Goal: Entertainment & Leisure: Consume media (video, audio)

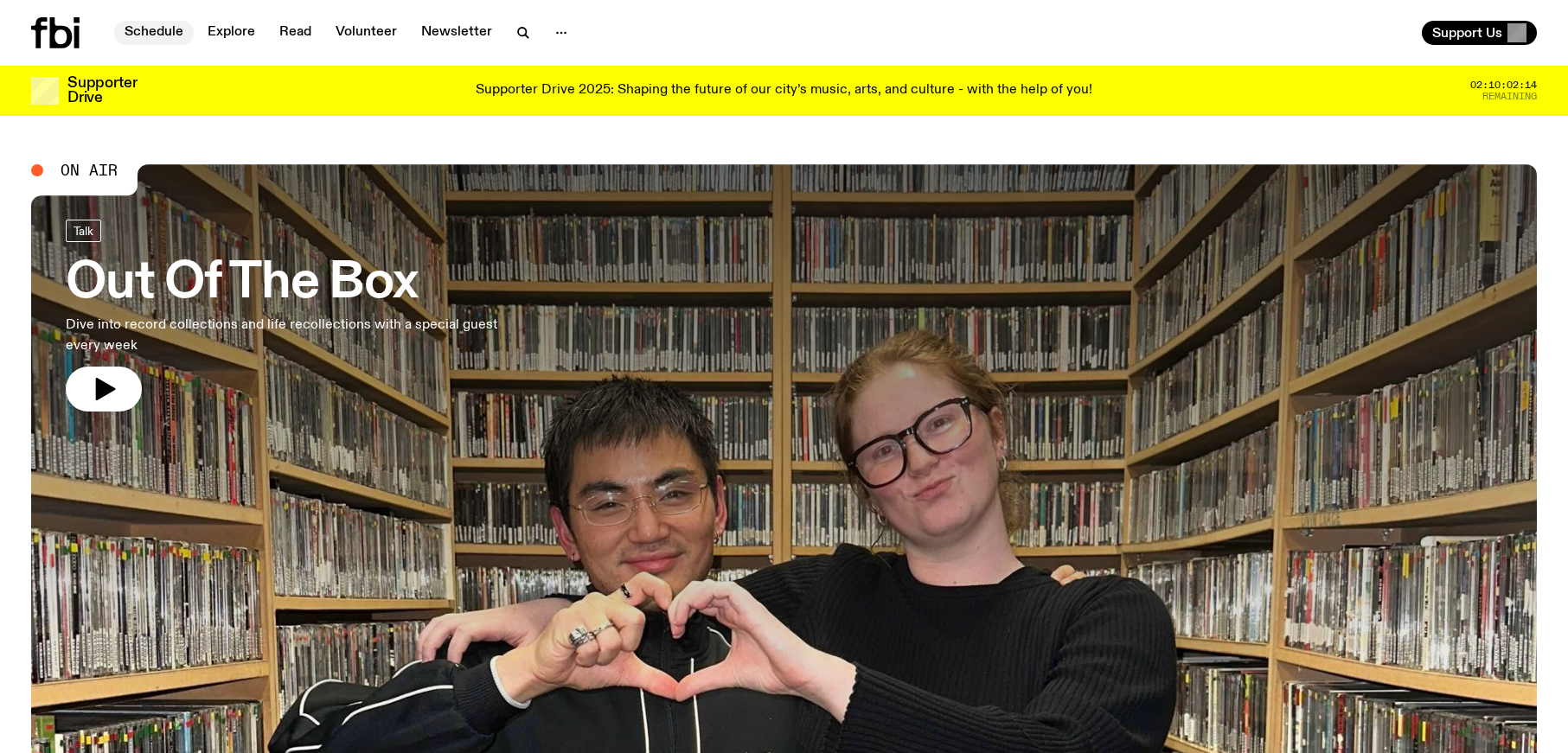
click at [165, 36] on link "Schedule" at bounding box center [154, 32] width 79 height 24
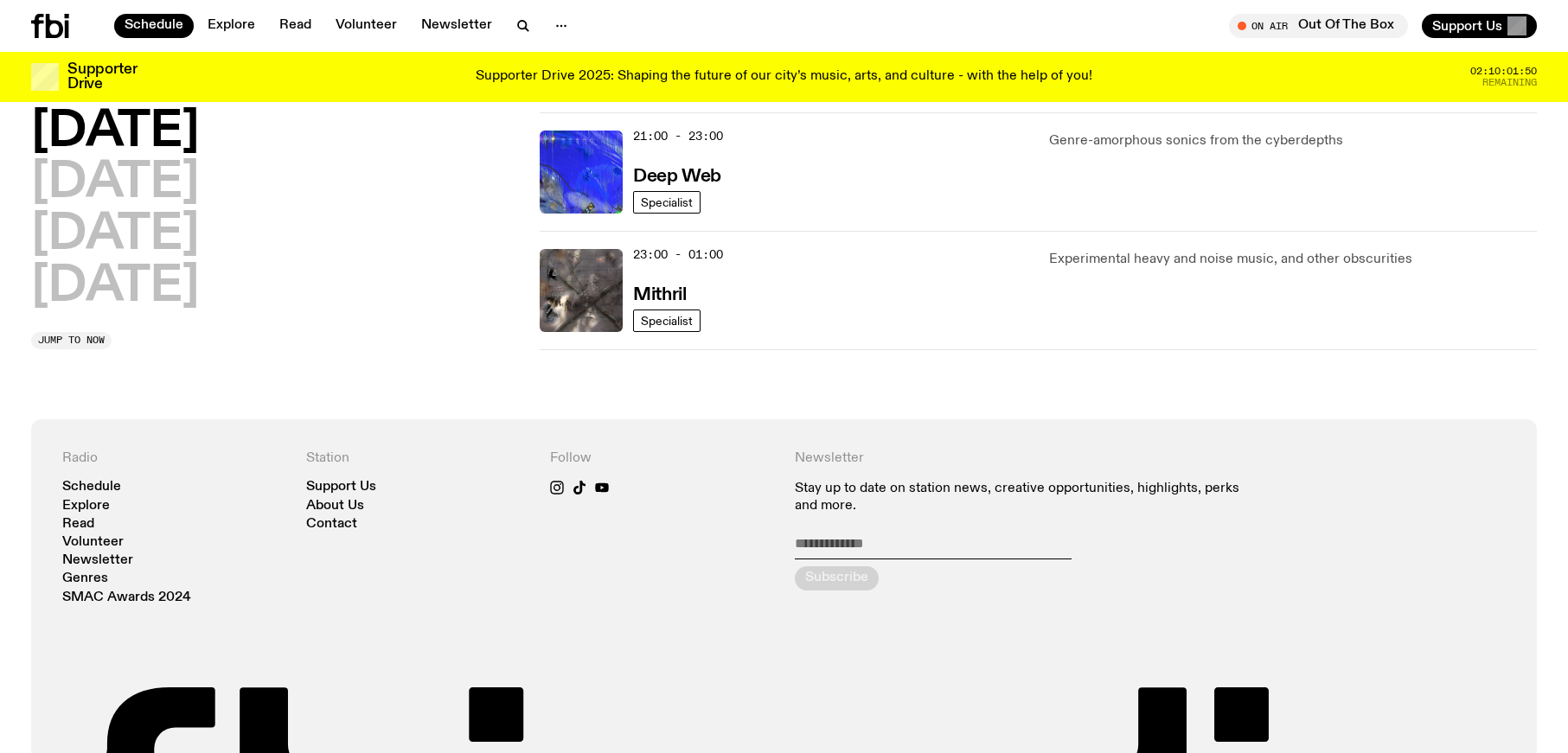
scroll to position [800, 0]
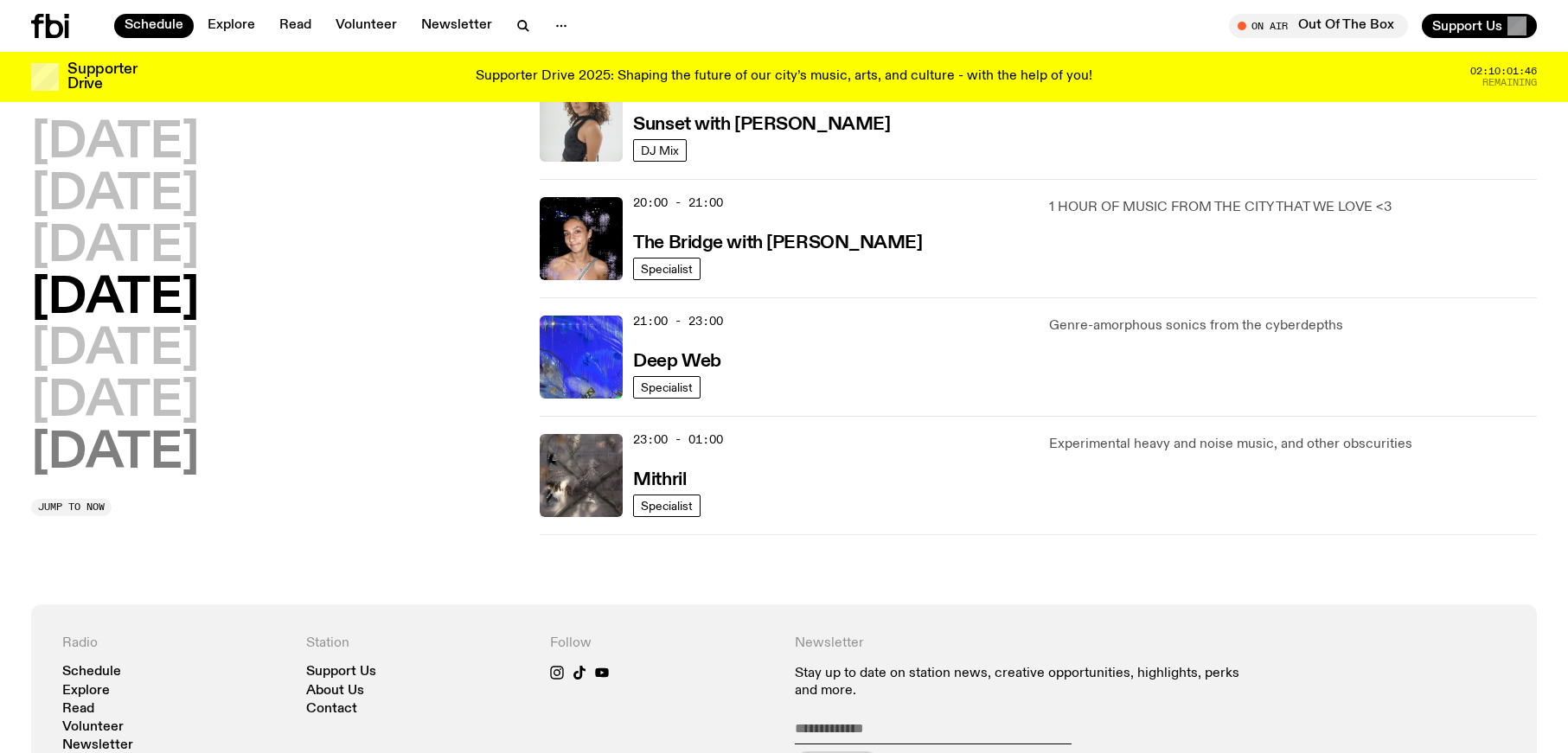
click at [126, 343] on h2 "[DATE]" at bounding box center [116, 349] width 168 height 49
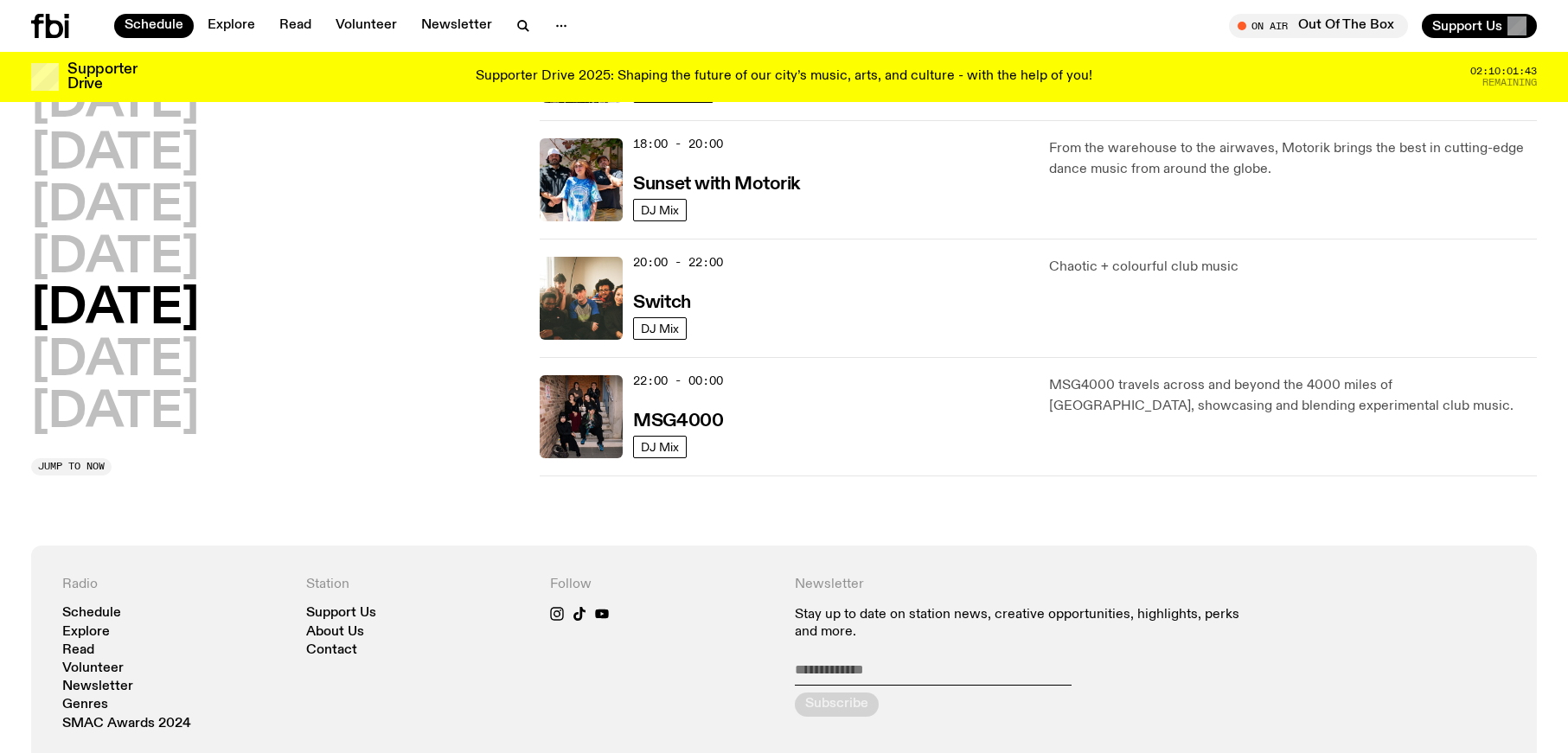
scroll to position [742, 0]
click at [580, 301] on img at bounding box center [581, 297] width 83 height 83
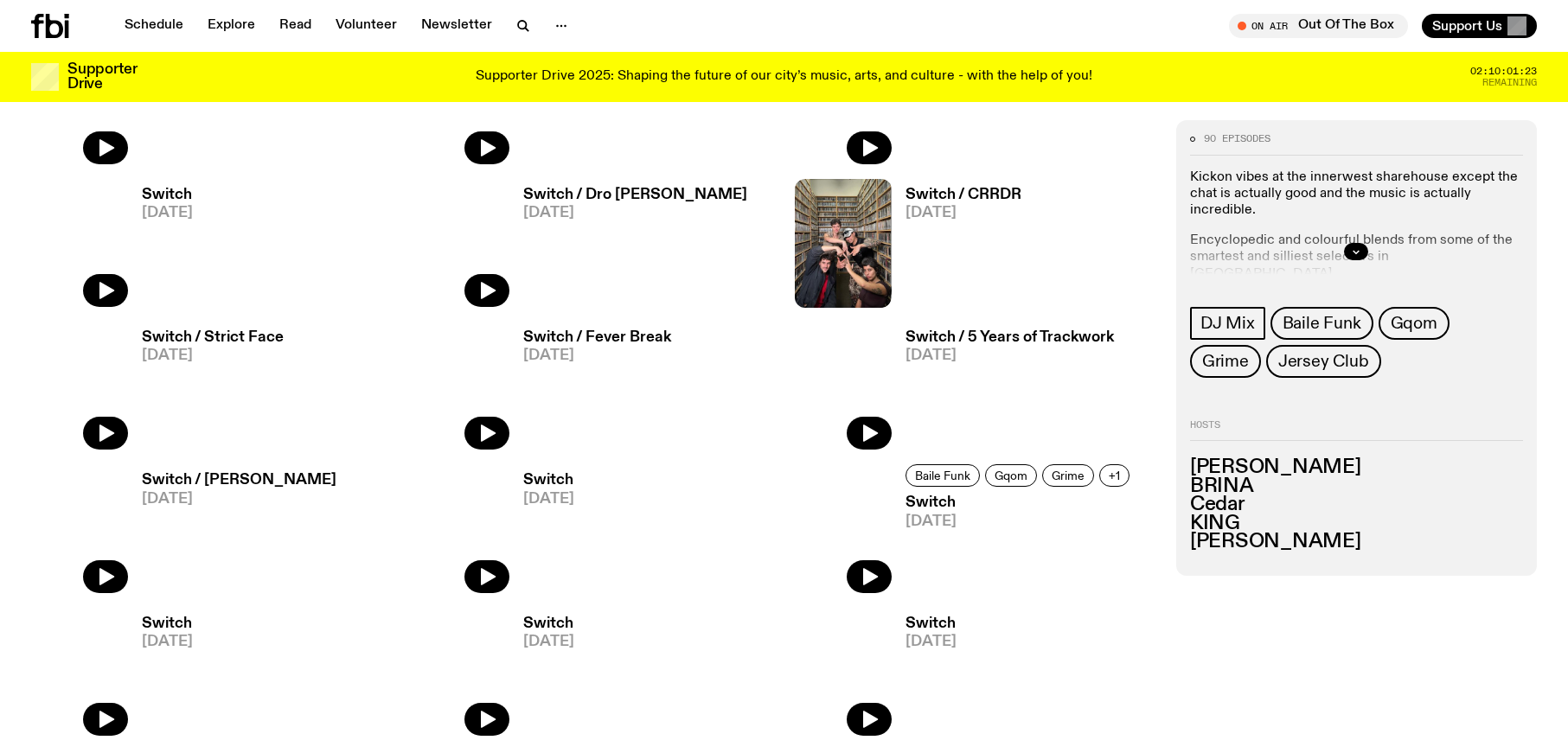
scroll to position [1558, 0]
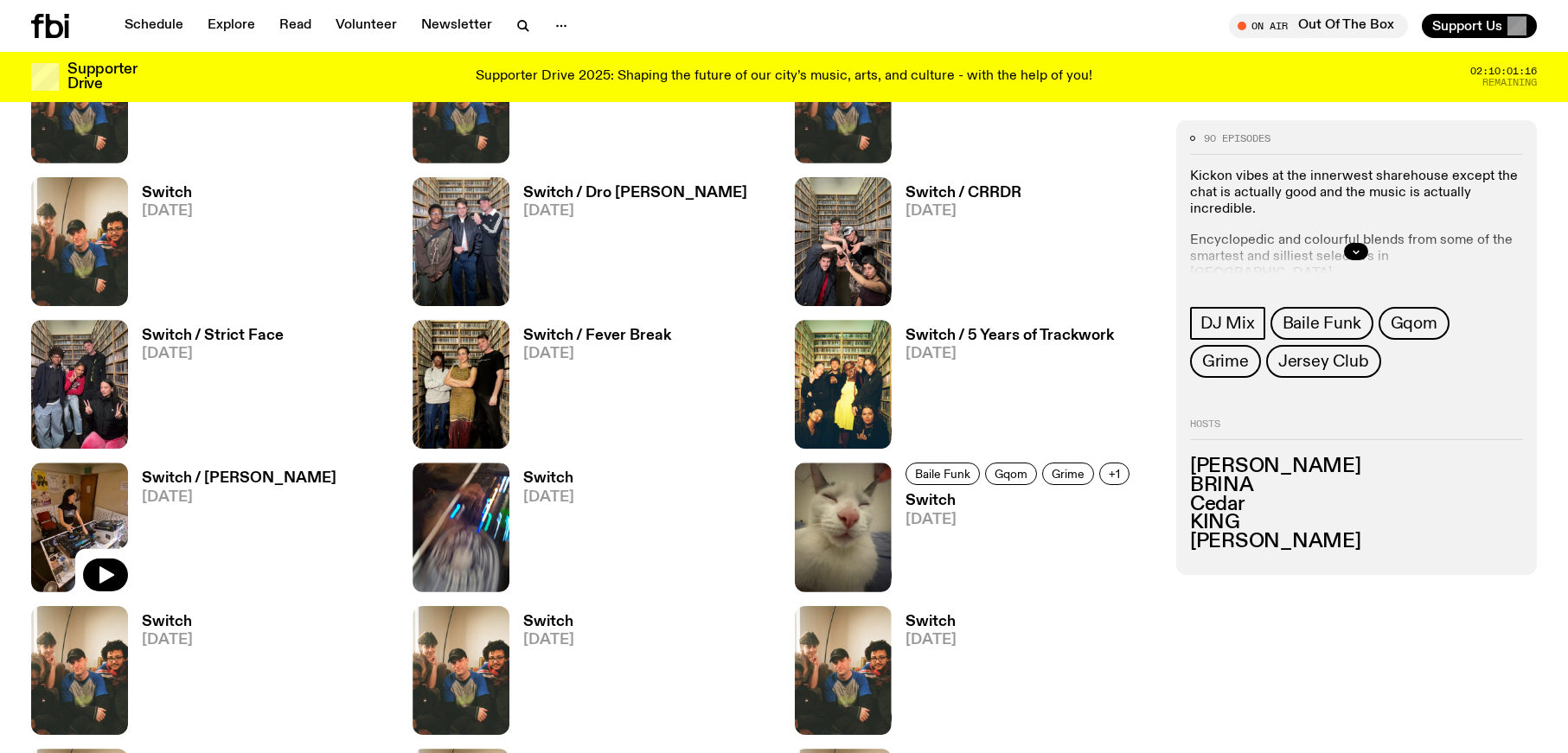
click at [89, 511] on img at bounding box center [79, 526] width 96 height 129
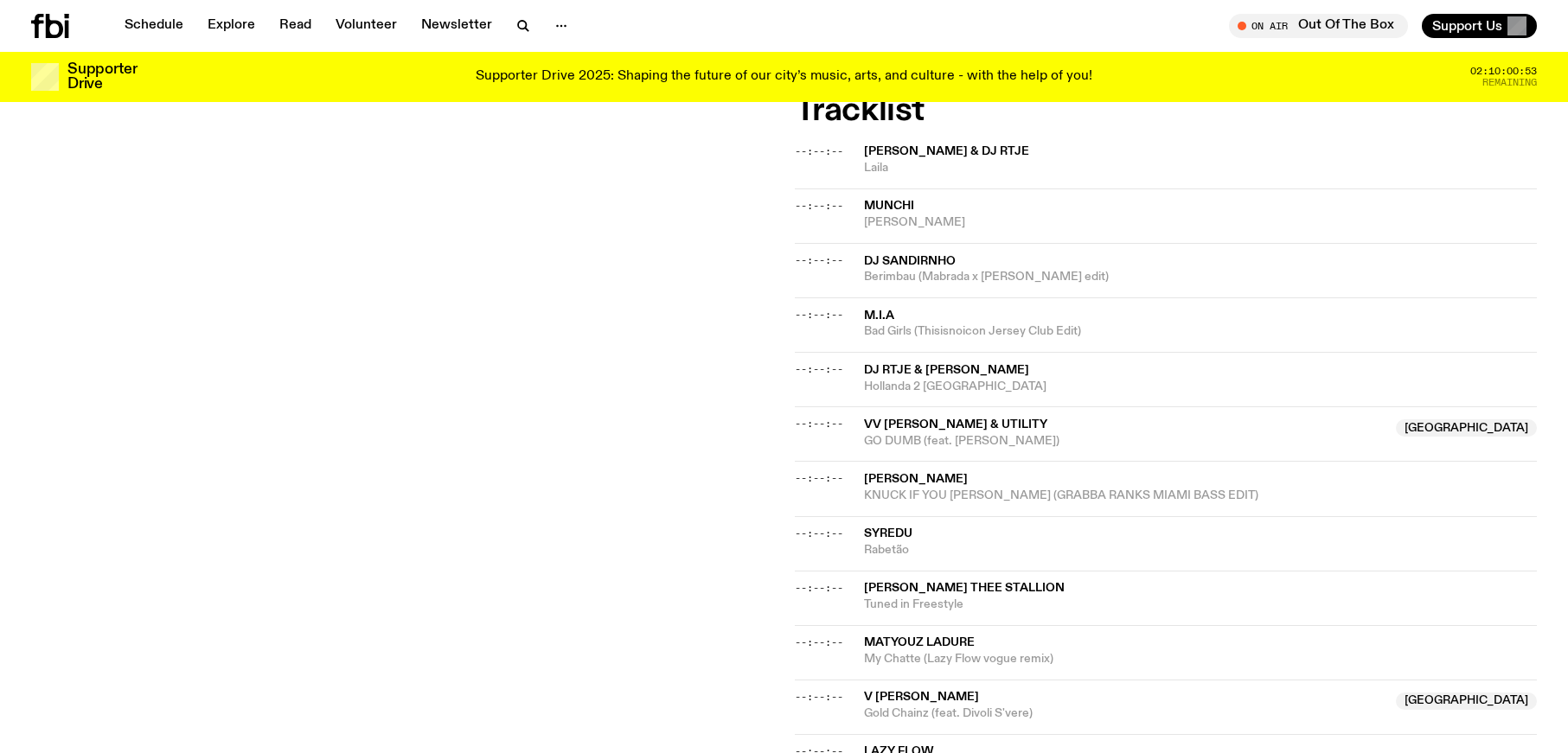
scroll to position [532, 0]
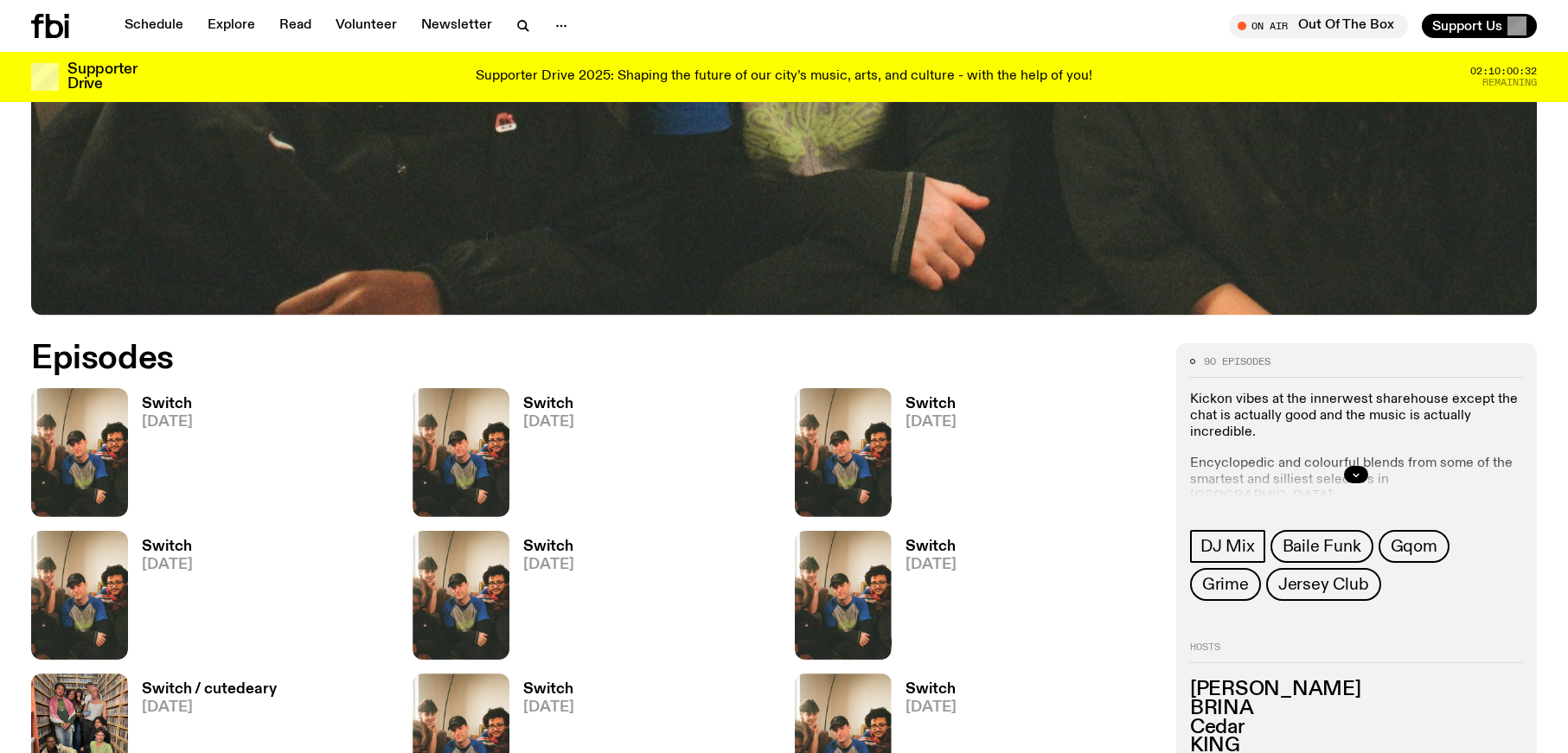
scroll to position [796, 0]
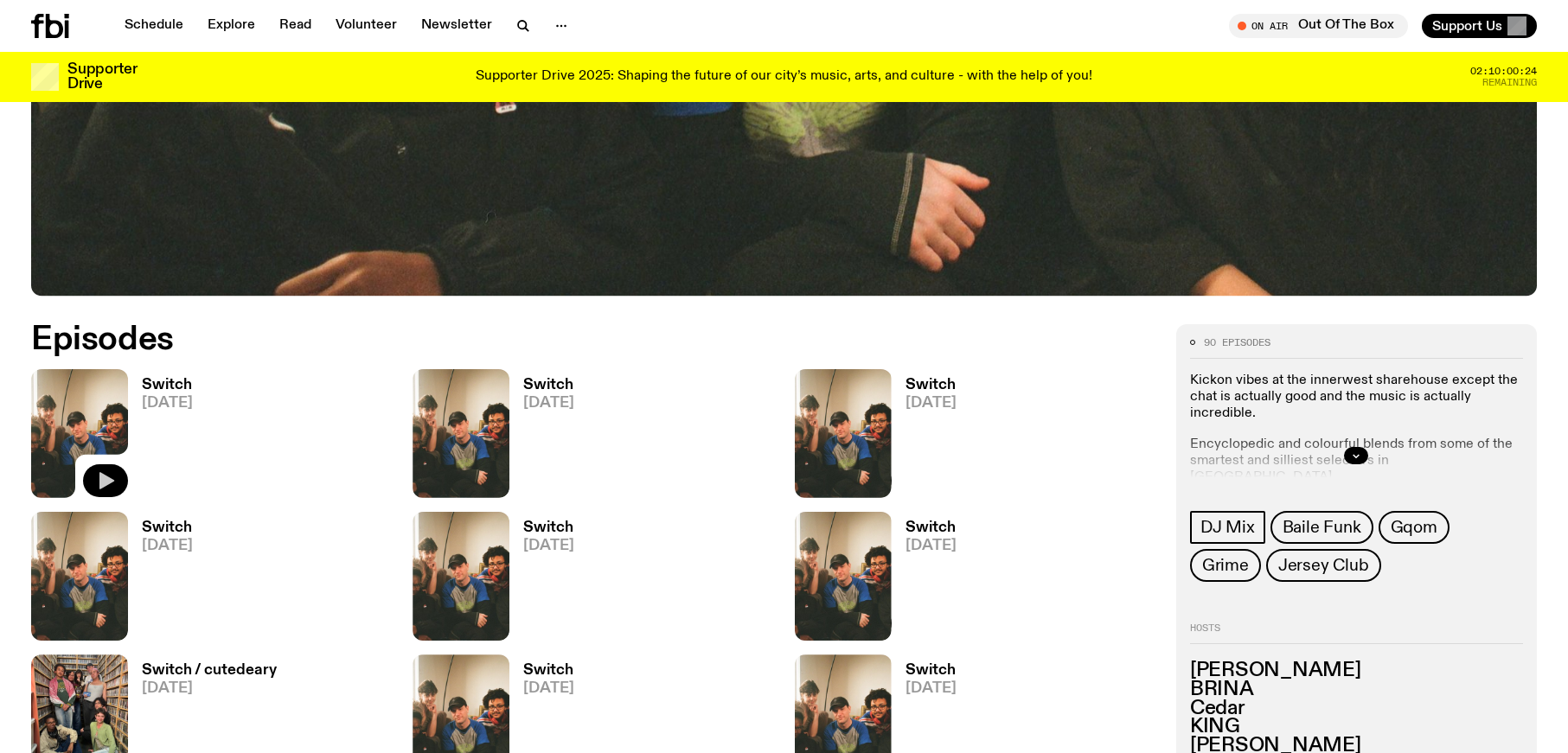
click at [102, 476] on icon "button" at bounding box center [106, 480] width 14 height 17
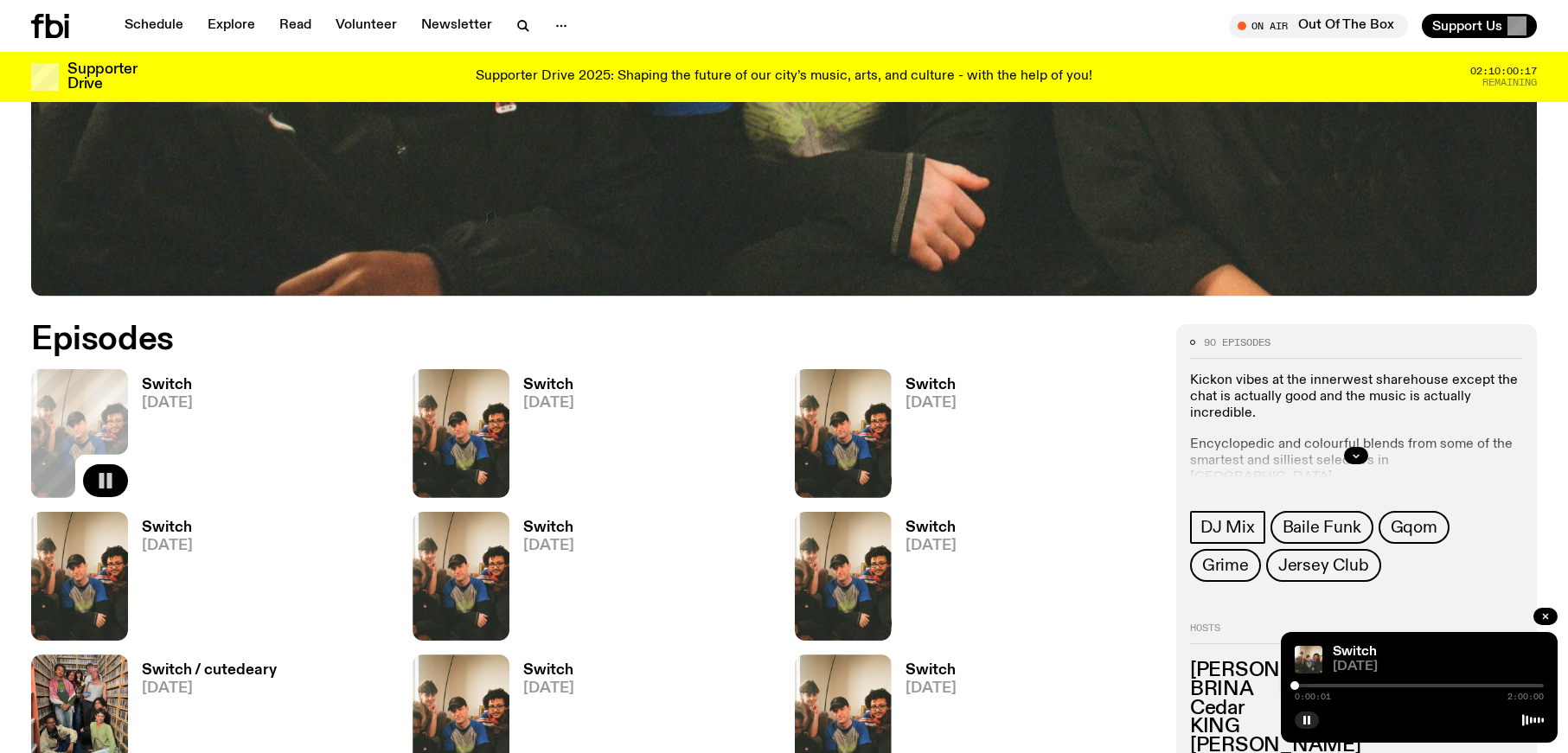
click at [1336, 684] on div at bounding box center [1418, 685] width 249 height 4
click at [1367, 683] on div at bounding box center [1418, 685] width 249 height 4
click at [1401, 680] on div "0:35:01 2:00:00" at bounding box center [1418, 691] width 249 height 21
click at [1403, 684] on div at bounding box center [1418, 685] width 249 height 4
click at [1391, 683] on div at bounding box center [1278, 685] width 249 height 4
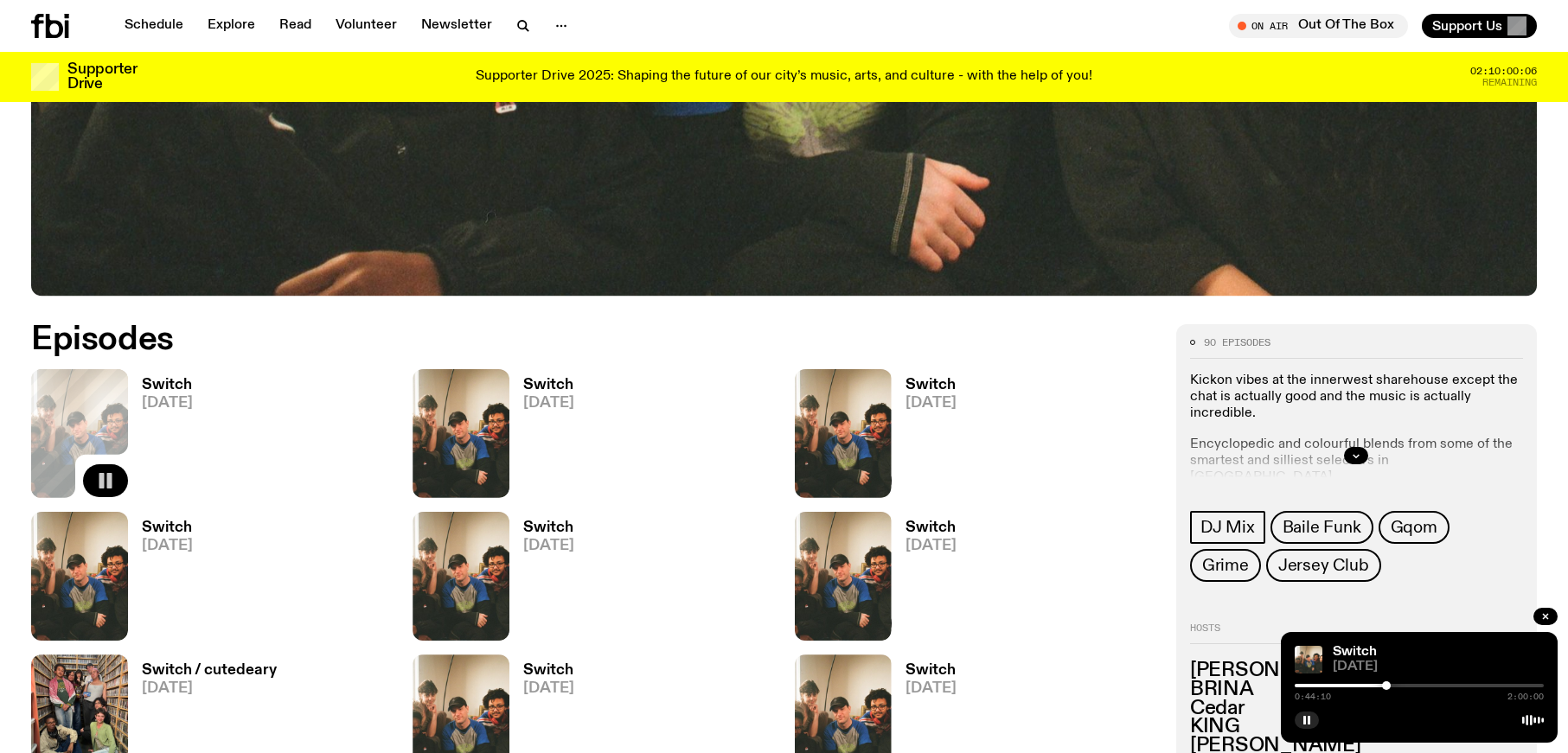
click at [1387, 685] on div at bounding box center [1386, 684] width 9 height 9
click at [1384, 687] on div at bounding box center [1382, 684] width 9 height 9
click at [1379, 688] on div at bounding box center [1379, 684] width 9 height 9
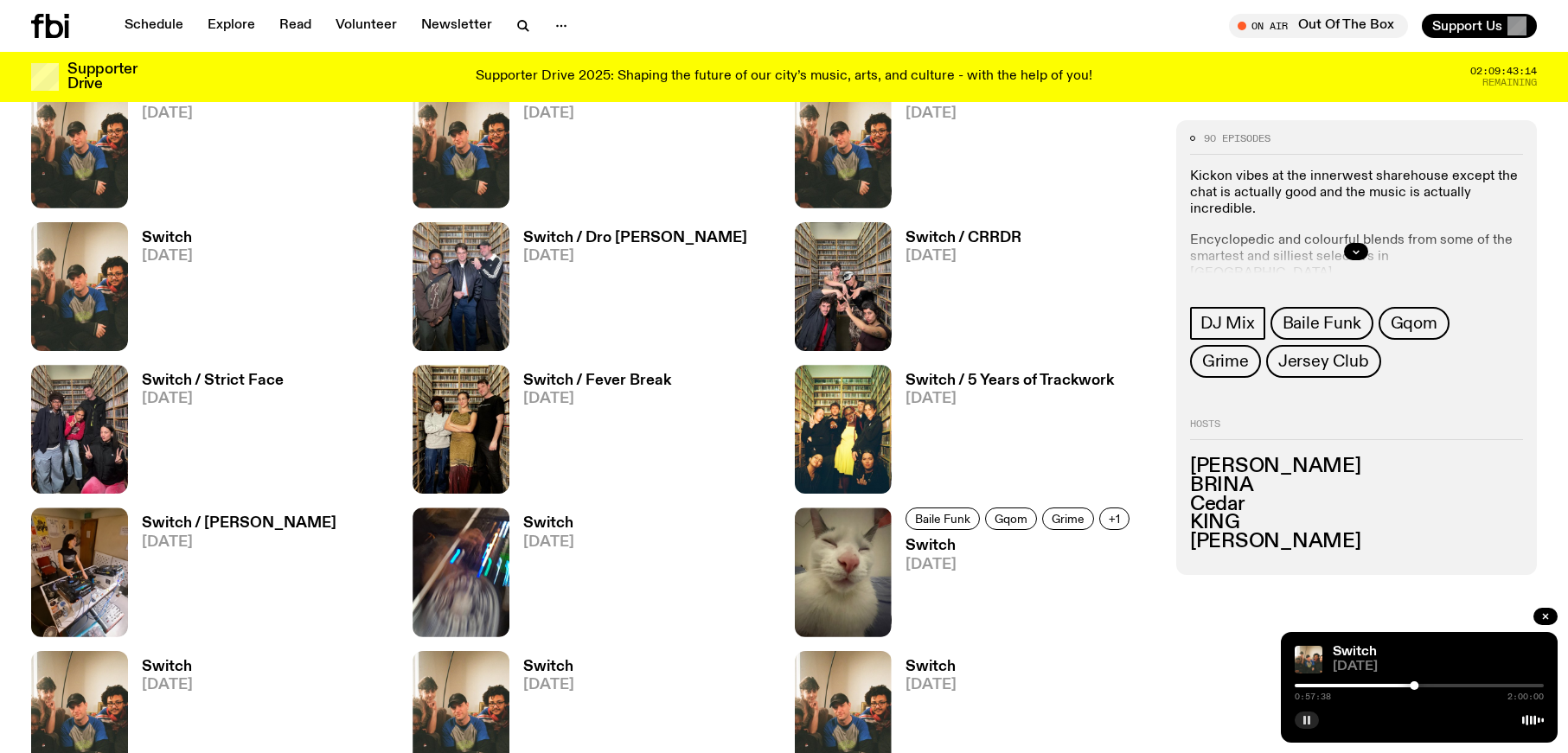
click at [1311, 720] on icon "button" at bounding box center [1306, 720] width 11 height 10
